Goal: Task Accomplishment & Management: Manage account settings

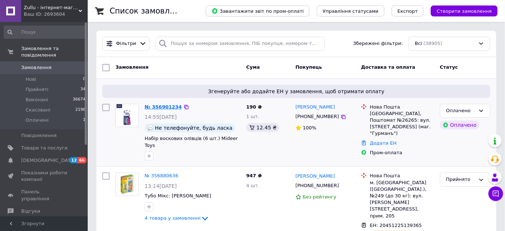
click at [153, 106] on link "№ 356901234" at bounding box center [163, 106] width 37 height 5
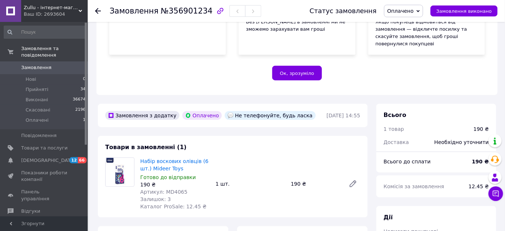
scroll to position [99, 0]
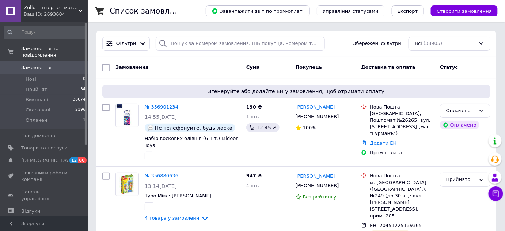
click at [26, 64] on span "Замовлення" at bounding box center [36, 67] width 30 height 7
click at [178, 65] on div "Замовлення" at bounding box center [178, 67] width 131 height 13
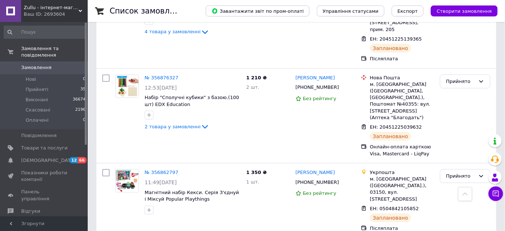
scroll to position [166, 0]
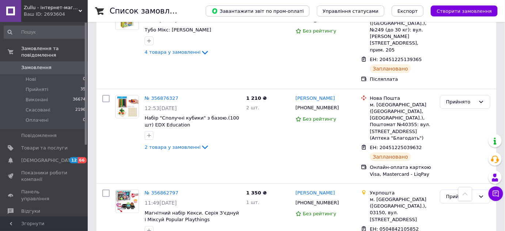
click at [21, 64] on span "Замовлення" at bounding box center [36, 67] width 30 height 7
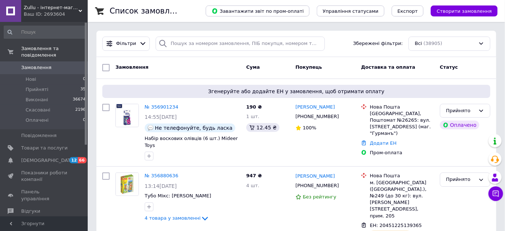
click at [31, 64] on span "Замовлення" at bounding box center [36, 67] width 30 height 7
click at [35, 64] on span "Замовлення" at bounding box center [36, 67] width 30 height 7
click at [40, 64] on span "Замовлення" at bounding box center [36, 67] width 30 height 7
click at [32, 64] on span "Замовлення" at bounding box center [36, 67] width 30 height 7
click at [26, 64] on span "Замовлення" at bounding box center [36, 67] width 30 height 7
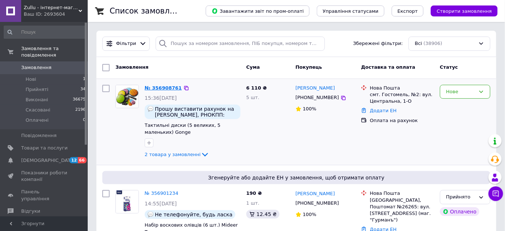
click at [167, 85] on link "№ 356908761" at bounding box center [163, 87] width 37 height 5
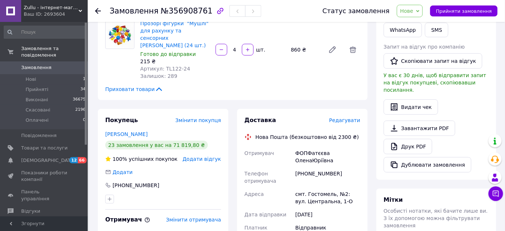
scroll to position [166, 0]
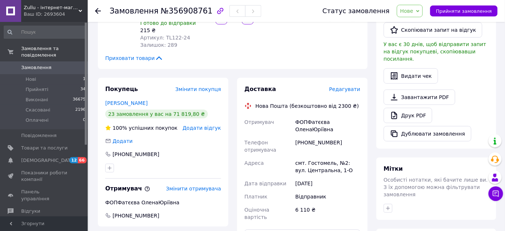
click at [31, 64] on span "Замовлення" at bounding box center [36, 67] width 30 height 7
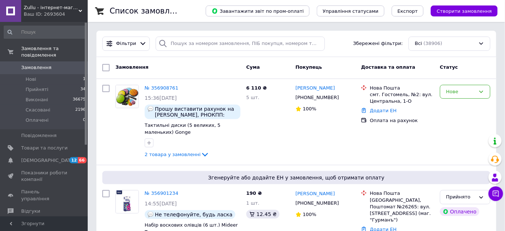
click at [47, 61] on link "Замовлення 0" at bounding box center [45, 67] width 90 height 12
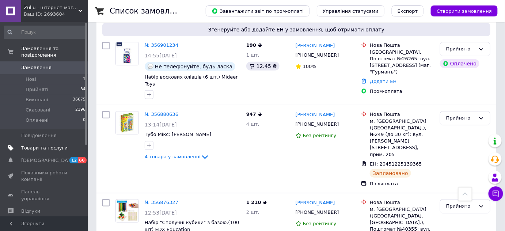
scroll to position [133, 0]
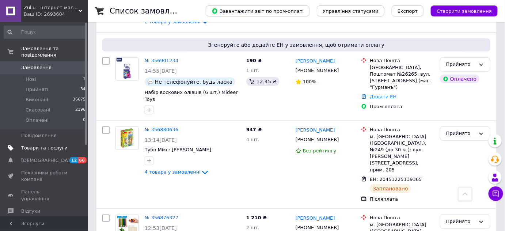
click at [49, 145] on span "Товари та послуги" at bounding box center [44, 148] width 46 height 7
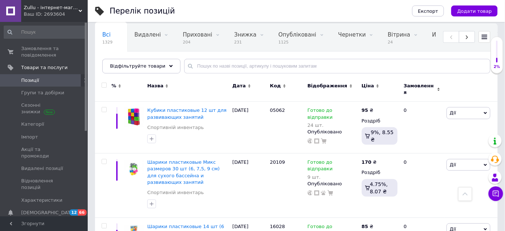
scroll to position [33, 0]
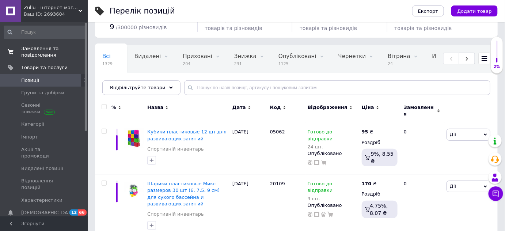
click at [38, 54] on span "Замовлення та повідомлення" at bounding box center [44, 51] width 46 height 13
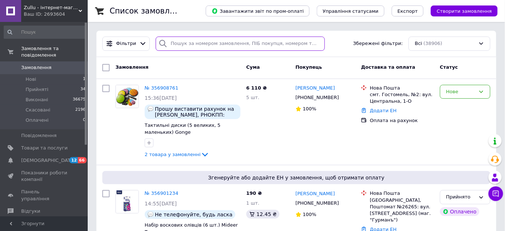
click at [227, 45] on input "search" at bounding box center [240, 44] width 169 height 14
paste input "Расенко"
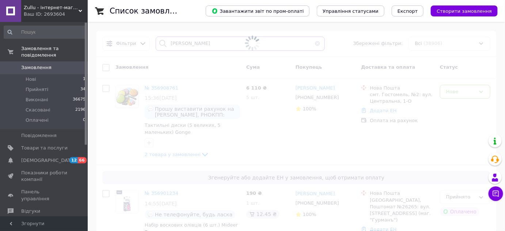
type input "Расенко"
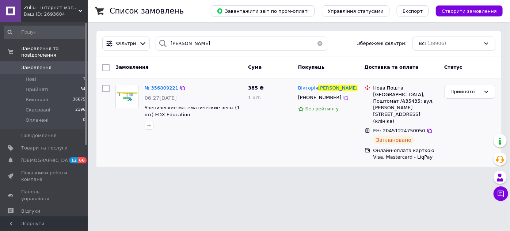
click at [164, 85] on span "№ 356809221" at bounding box center [162, 87] width 34 height 5
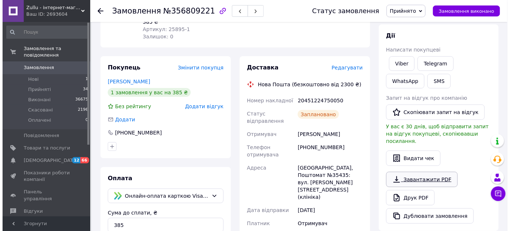
scroll to position [133, 0]
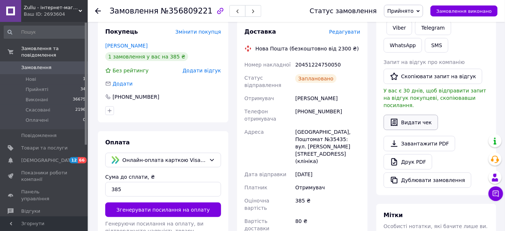
click at [418, 115] on button "Видати чек" at bounding box center [411, 122] width 54 height 15
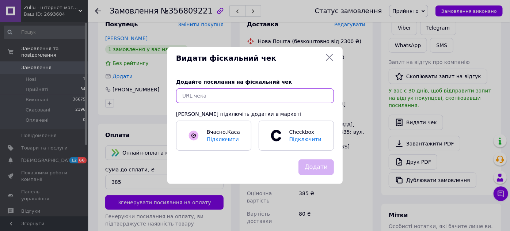
click at [254, 98] on input "text" at bounding box center [255, 95] width 158 height 15
paste input "https://check.checkbox.ua/8edd6236-9c82-40f2-92d1-eb67b05ebdf3"
type input "https://check.checkbox.ua/8edd6236-9c82-40f2-92d1-eb67b05ebdf3"
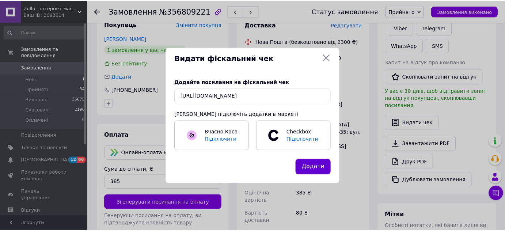
scroll to position [0, 0]
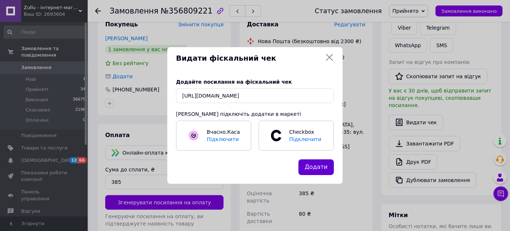
click at [316, 172] on button "Додати" at bounding box center [316, 167] width 35 height 16
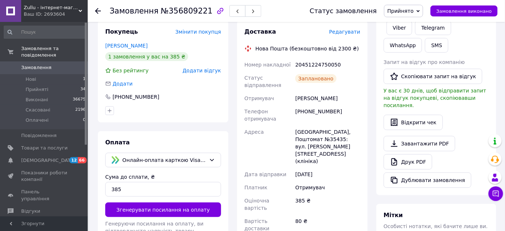
click at [56, 64] on span "Замовлення" at bounding box center [44, 67] width 46 height 7
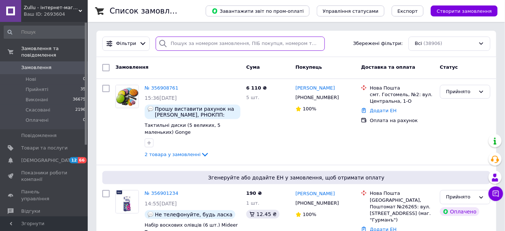
click at [216, 44] on input "search" at bounding box center [240, 44] width 169 height 14
paste input "Фісюн"
type input "Фісюн"
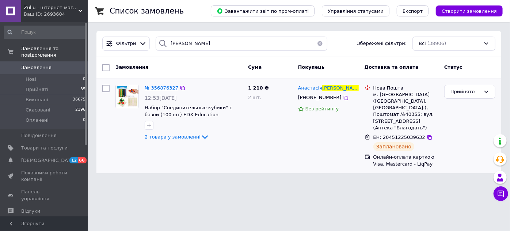
click at [155, 88] on span "№ 356876327" at bounding box center [162, 87] width 34 height 5
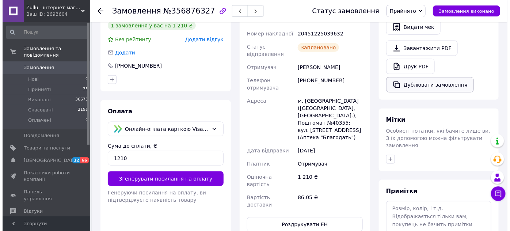
scroll to position [154, 0]
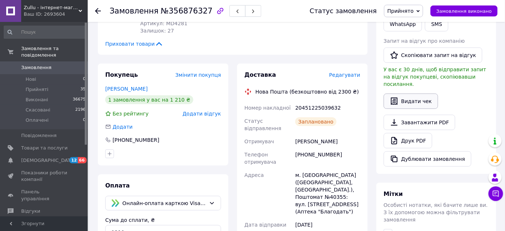
click at [406, 94] on button "Видати чек" at bounding box center [411, 101] width 54 height 15
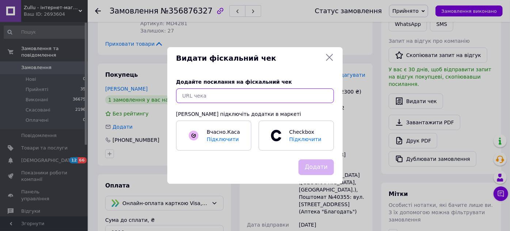
click at [278, 94] on input "text" at bounding box center [255, 95] width 158 height 15
paste input "https://check.checkbox.ua/f8c8ed8a-15c0-484e-ae9d-86cfa11d7145"
type input "https://check.checkbox.ua/f8c8ed8a-15c0-484e-ae9d-86cfa11d7145"
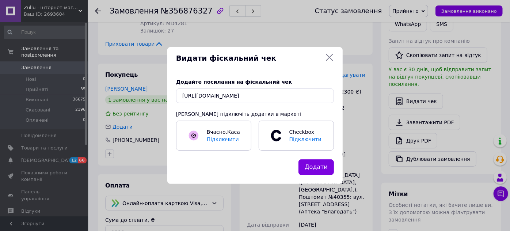
click at [328, 164] on button "Додати" at bounding box center [316, 167] width 35 height 16
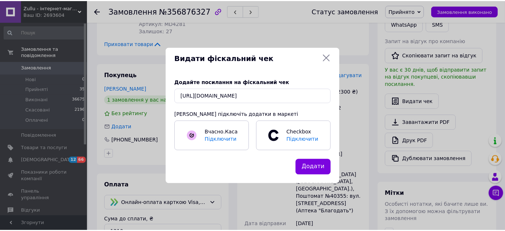
scroll to position [0, 0]
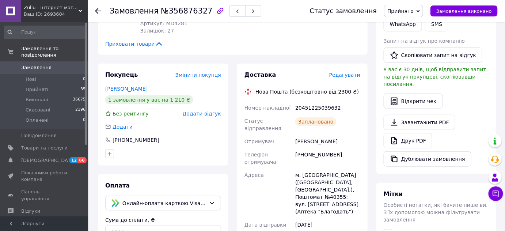
click at [24, 64] on span "Замовлення" at bounding box center [36, 67] width 30 height 7
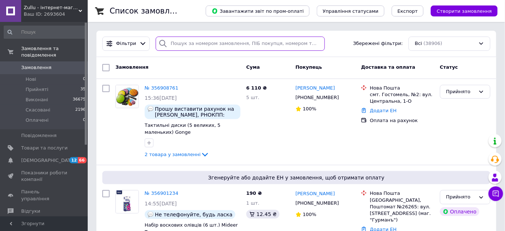
click at [174, 41] on input "search" at bounding box center [240, 44] width 169 height 14
paste input "Шаран"
type input "Шаран"
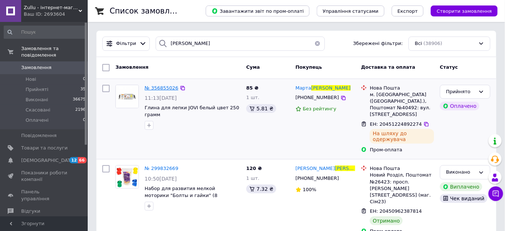
click at [161, 87] on span "№ 356855026" at bounding box center [162, 87] width 34 height 5
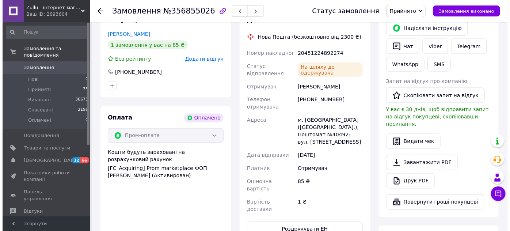
scroll to position [365, 0]
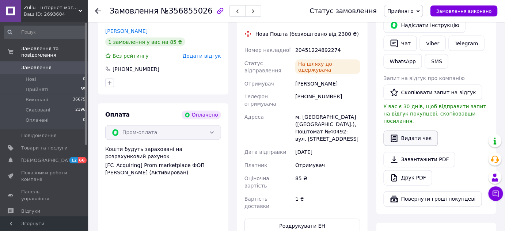
click at [405, 131] on button "Видати чек" at bounding box center [411, 138] width 54 height 15
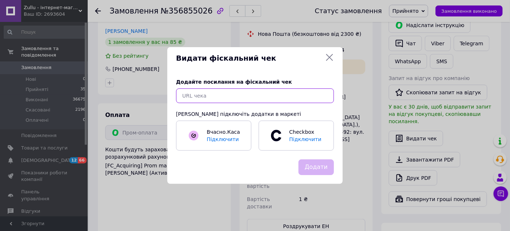
click at [307, 98] on input "text" at bounding box center [255, 95] width 158 height 15
paste input "https://check.checkbox.ua/9720cb23-0fab-42e1-93f2-89292a108342"
type input "https://check.checkbox.ua/9720cb23-0fab-42e1-93f2-89292a108342"
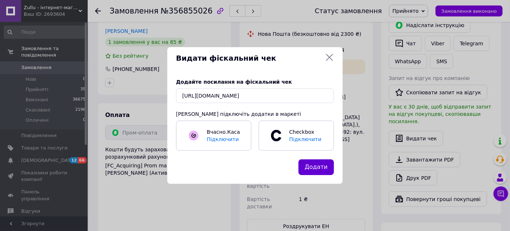
click at [317, 171] on button "Додати" at bounding box center [316, 167] width 35 height 16
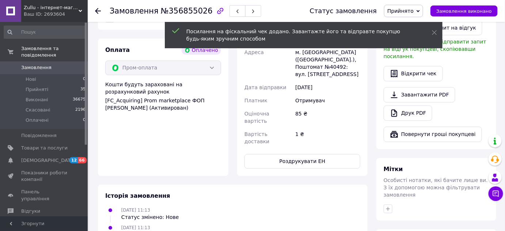
scroll to position [432, 0]
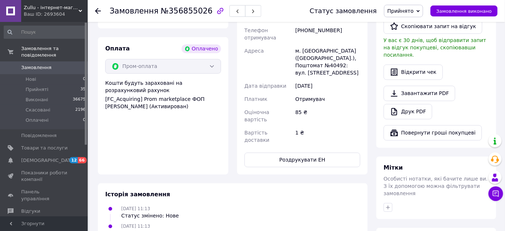
click at [46, 61] on link "Замовлення 0" at bounding box center [45, 67] width 90 height 12
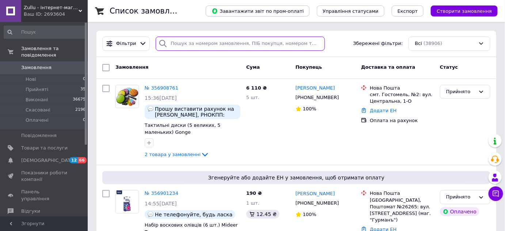
click at [209, 45] on input "search" at bounding box center [240, 44] width 169 height 14
paste input "Лозинський"
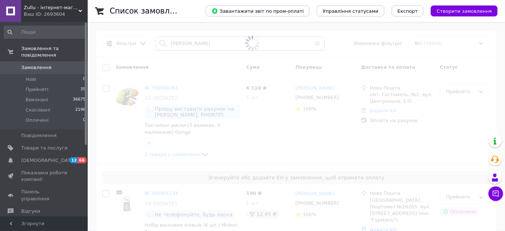
type input "Лозинський"
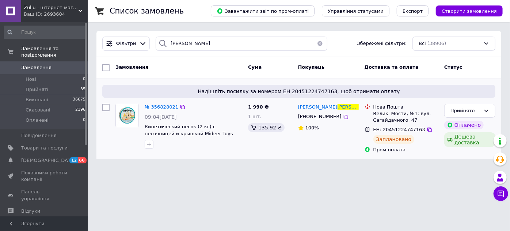
click at [160, 106] on span "№ 356828021" at bounding box center [162, 106] width 34 height 5
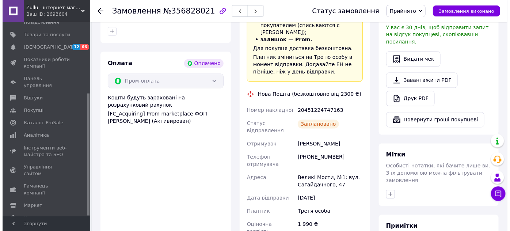
scroll to position [299, 0]
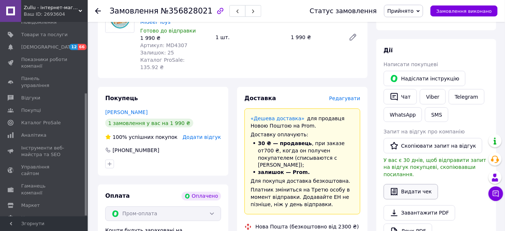
click at [431, 184] on button "Видати чек" at bounding box center [411, 191] width 54 height 15
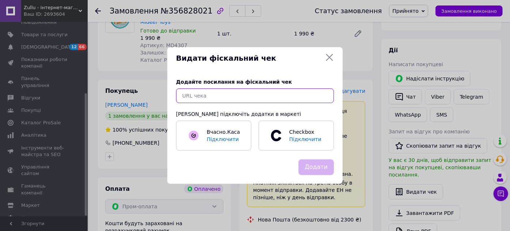
click at [295, 99] on input "text" at bounding box center [255, 95] width 158 height 15
paste input "https://check.checkbox.ua/a720932a-4d23-4b2d-8b39-497e04a6e275"
type input "https://check.checkbox.ua/a720932a-4d23-4b2d-8b39-497e04a6e275"
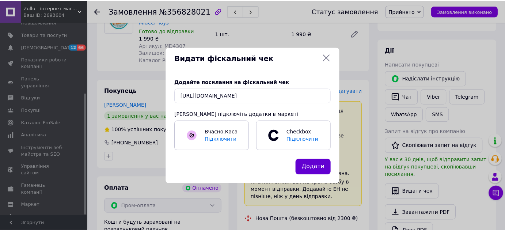
scroll to position [0, 0]
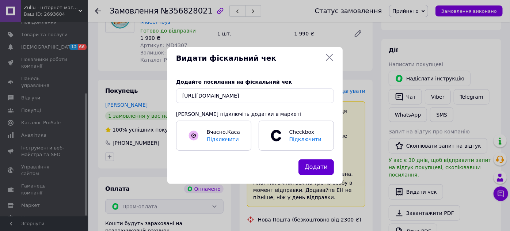
click at [314, 167] on button "Додати" at bounding box center [316, 167] width 35 height 16
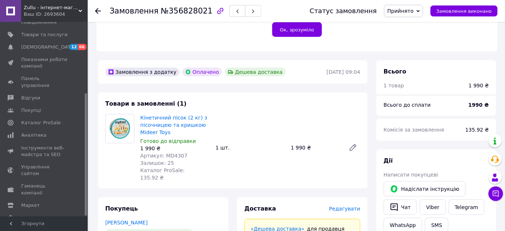
scroll to position [199, 0]
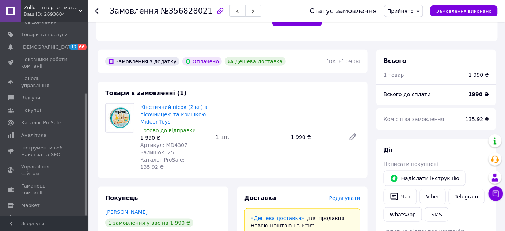
click at [253, 139] on div "Кінетичний пісок (2 кг) з пісочницею та кришкою Mideer Toys Готово до відправки…" at bounding box center [250, 137] width 226 height 70
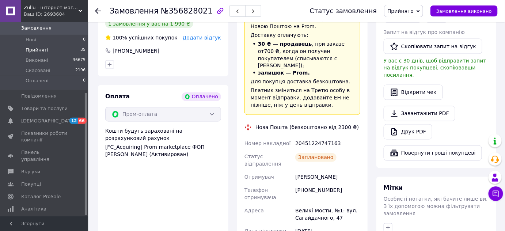
scroll to position [0, 0]
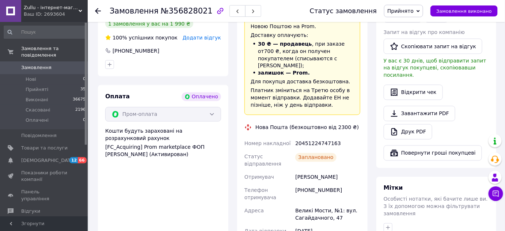
click at [40, 64] on span "Замовлення" at bounding box center [36, 67] width 30 height 7
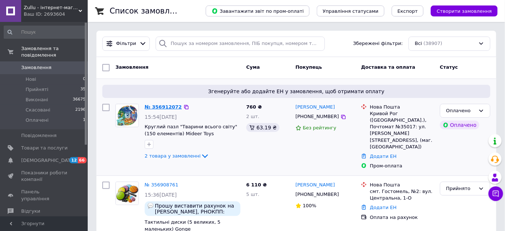
click at [161, 108] on link "№ 356912072" at bounding box center [163, 106] width 37 height 5
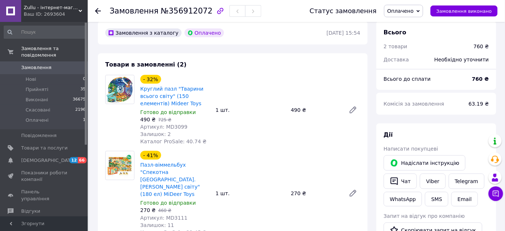
scroll to position [199, 0]
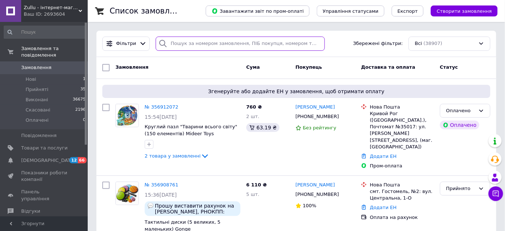
click at [199, 42] on input "search" at bounding box center [240, 44] width 169 height 14
type input "м"
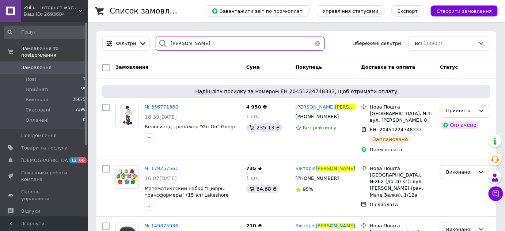
type input "Стрільчик"
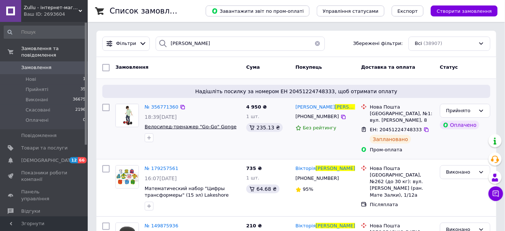
click at [204, 124] on span "Велосипед-тренажер "Go-Go" Gonge" at bounding box center [191, 126] width 92 height 5
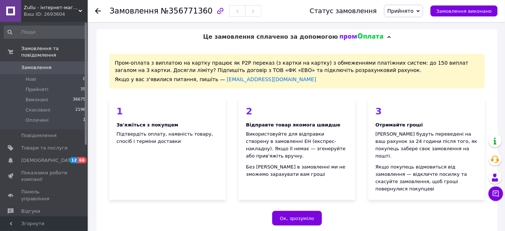
click at [16, 64] on span at bounding box center [10, 67] width 21 height 7
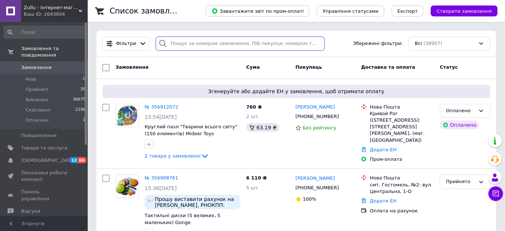
click at [196, 41] on input "search" at bounding box center [240, 44] width 169 height 14
paste input "Стрільчик"
type input "Стрільчик"
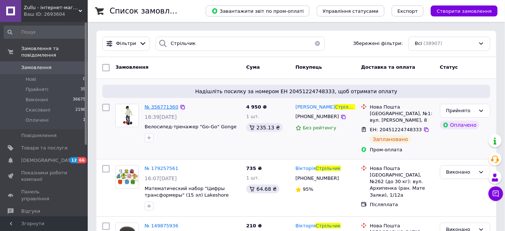
click at [167, 106] on span "№ 356771360" at bounding box center [162, 106] width 34 height 5
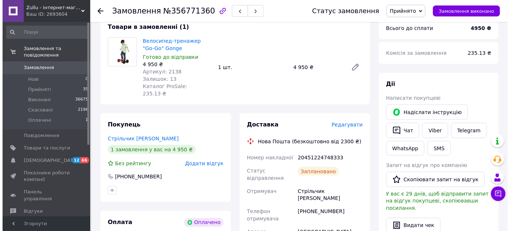
scroll to position [266, 0]
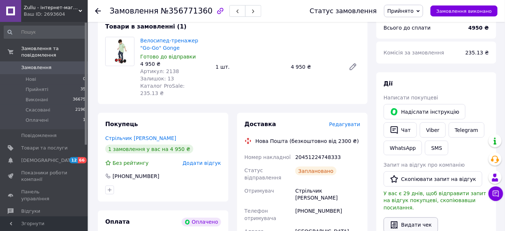
click at [408, 217] on button "Видати чек" at bounding box center [411, 224] width 54 height 15
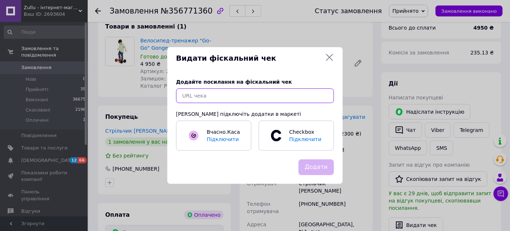
click at [307, 98] on input "text" at bounding box center [255, 95] width 158 height 15
paste input "[URL][DOMAIN_NAME]"
type input "[URL][DOMAIN_NAME]"
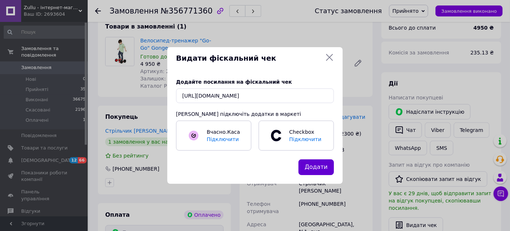
click at [316, 167] on button "Додати" at bounding box center [316, 167] width 35 height 16
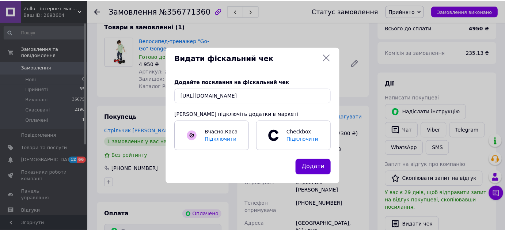
scroll to position [0, 0]
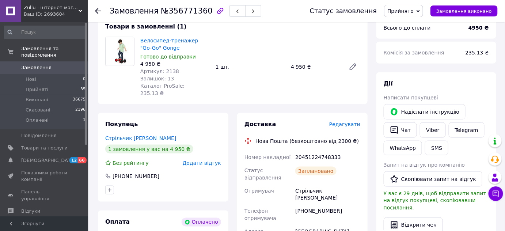
click at [50, 64] on span "Замовлення" at bounding box center [44, 67] width 46 height 7
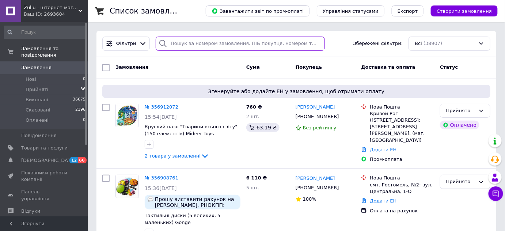
click at [192, 46] on input "search" at bounding box center [240, 44] width 169 height 14
paste input "[PERSON_NAME]"
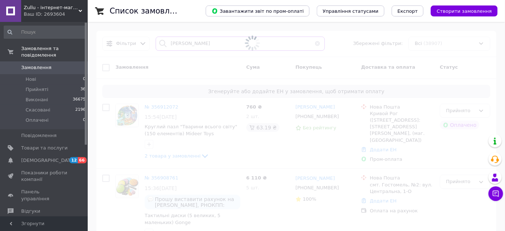
type input "[PERSON_NAME]"
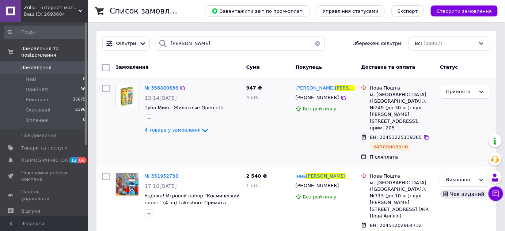
click at [167, 87] on span "№ 356880636" at bounding box center [162, 87] width 34 height 5
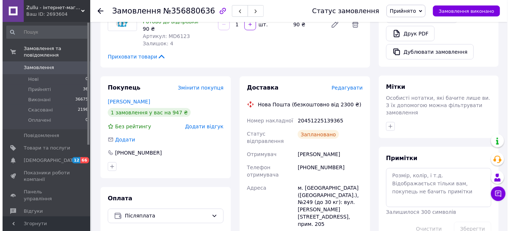
scroll to position [166, 0]
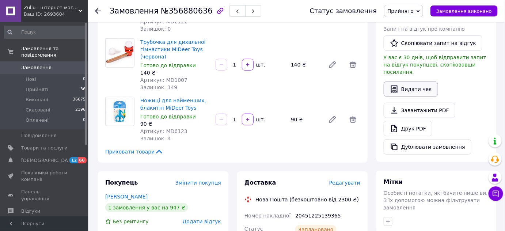
click at [397, 85] on icon "button" at bounding box center [394, 89] width 9 height 9
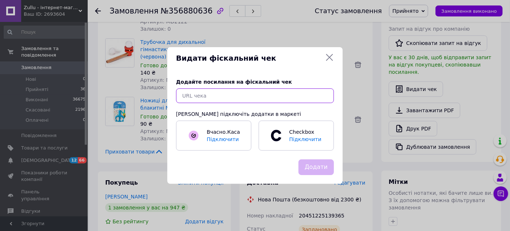
click at [294, 92] on input "text" at bounding box center [255, 95] width 158 height 15
paste input "[URL][DOMAIN_NAME]"
type input "[URL][DOMAIN_NAME]"
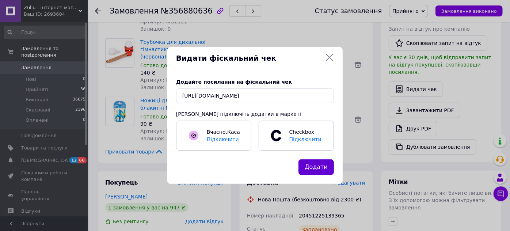
click at [331, 171] on button "Додати" at bounding box center [316, 167] width 35 height 16
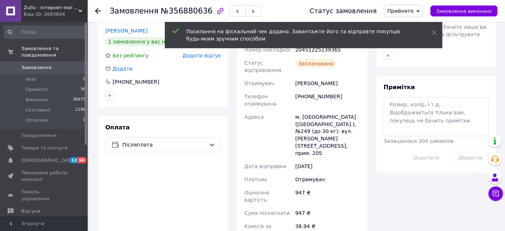
scroll to position [332, 0]
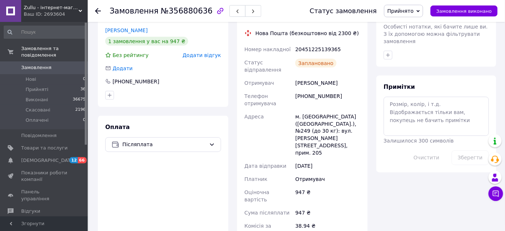
click at [41, 61] on link "Замовлення 0" at bounding box center [45, 67] width 90 height 12
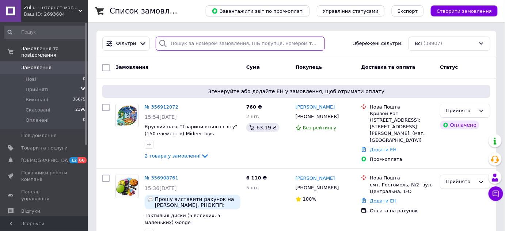
click at [213, 43] on input "search" at bounding box center [240, 44] width 169 height 14
paste input "[PERSON_NAME]"
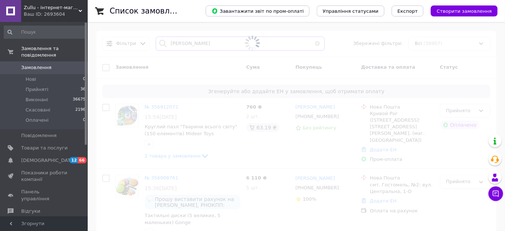
type input "[PERSON_NAME]"
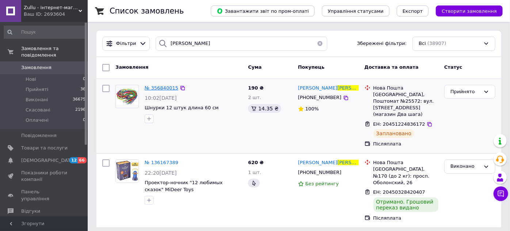
click at [167, 89] on span "№ 356840015" at bounding box center [162, 87] width 34 height 5
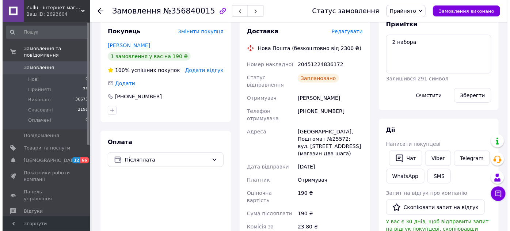
scroll to position [166, 0]
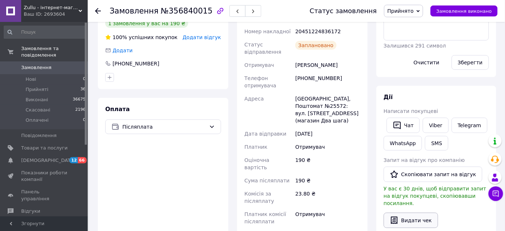
click at [415, 213] on button "Видати чек" at bounding box center [411, 220] width 54 height 15
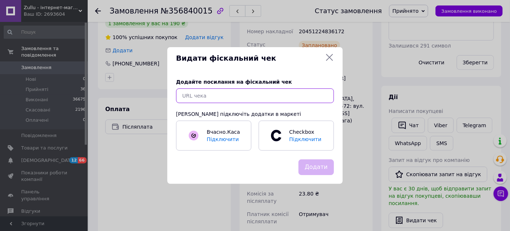
click at [285, 89] on input "text" at bounding box center [255, 95] width 158 height 15
paste input "[URL][DOMAIN_NAME]"
type input "[URL][DOMAIN_NAME]"
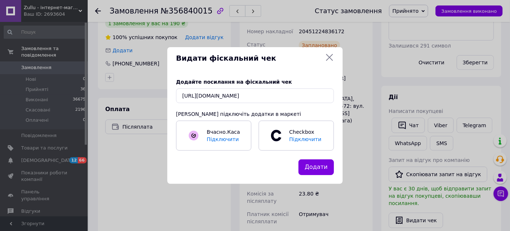
click at [323, 168] on button "Додати" at bounding box center [316, 167] width 35 height 16
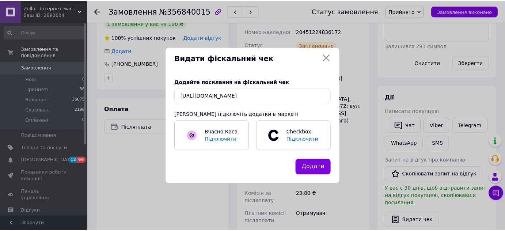
scroll to position [0, 0]
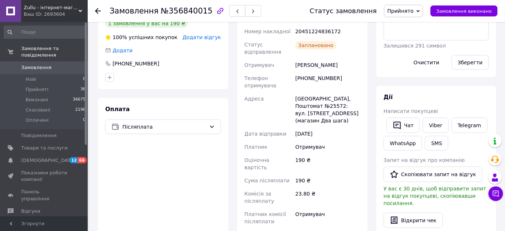
click at [30, 64] on span "Замовлення" at bounding box center [36, 67] width 30 height 7
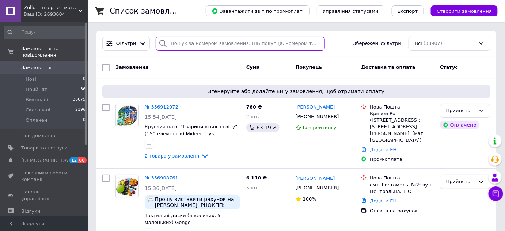
click at [195, 42] on input "search" at bounding box center [240, 44] width 169 height 14
paste input "Геркула"
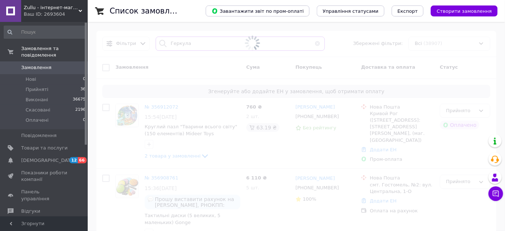
type input "Геркула"
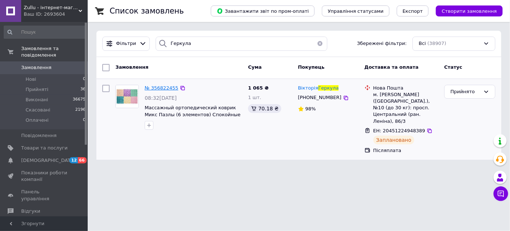
click at [159, 86] on span "№ 356822455" at bounding box center [162, 87] width 34 height 5
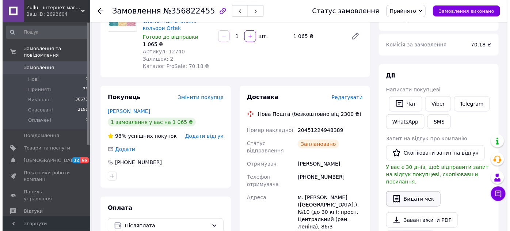
scroll to position [99, 0]
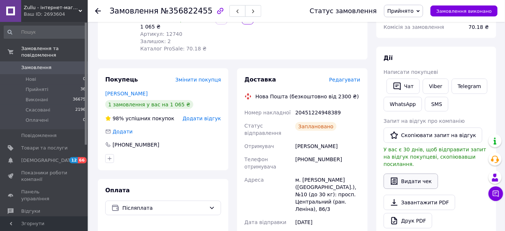
click at [411, 174] on button "Видати чек" at bounding box center [411, 181] width 54 height 15
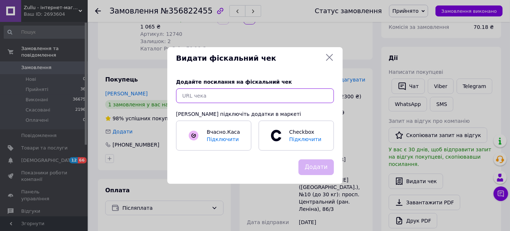
click at [264, 95] on input "text" at bounding box center [255, 95] width 158 height 15
paste input "[URL][DOMAIN_NAME]"
type input "[URL][DOMAIN_NAME]"
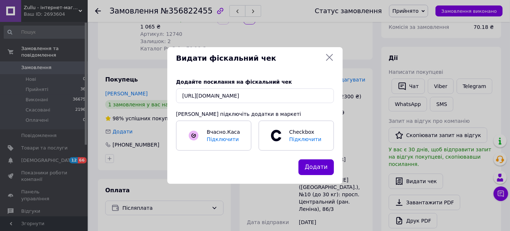
click at [314, 164] on button "Додати" at bounding box center [316, 167] width 35 height 16
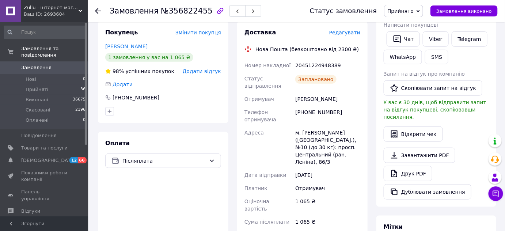
scroll to position [99, 0]
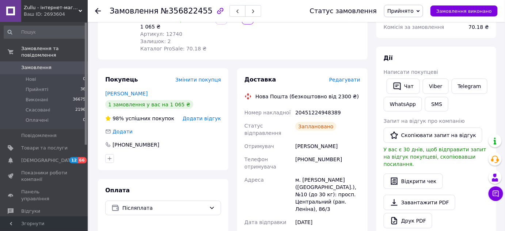
click at [50, 64] on span "Замовлення" at bounding box center [44, 67] width 46 height 7
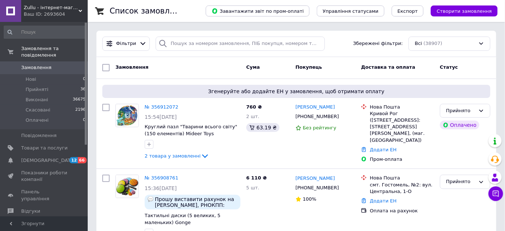
click at [20, 64] on span at bounding box center [10, 67] width 21 height 7
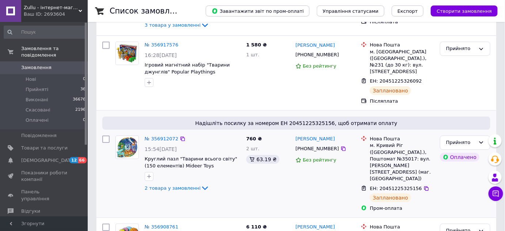
scroll to position [166, 0]
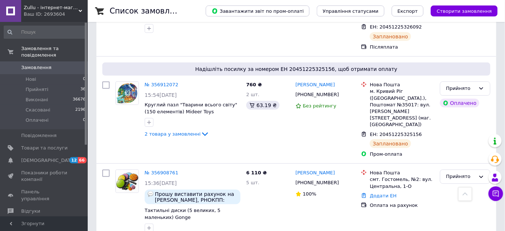
click at [16, 64] on span at bounding box center [10, 67] width 21 height 7
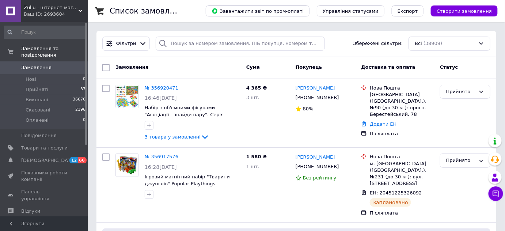
click at [47, 64] on span "Замовлення" at bounding box center [36, 67] width 30 height 7
